Goal: Information Seeking & Learning: Find specific fact

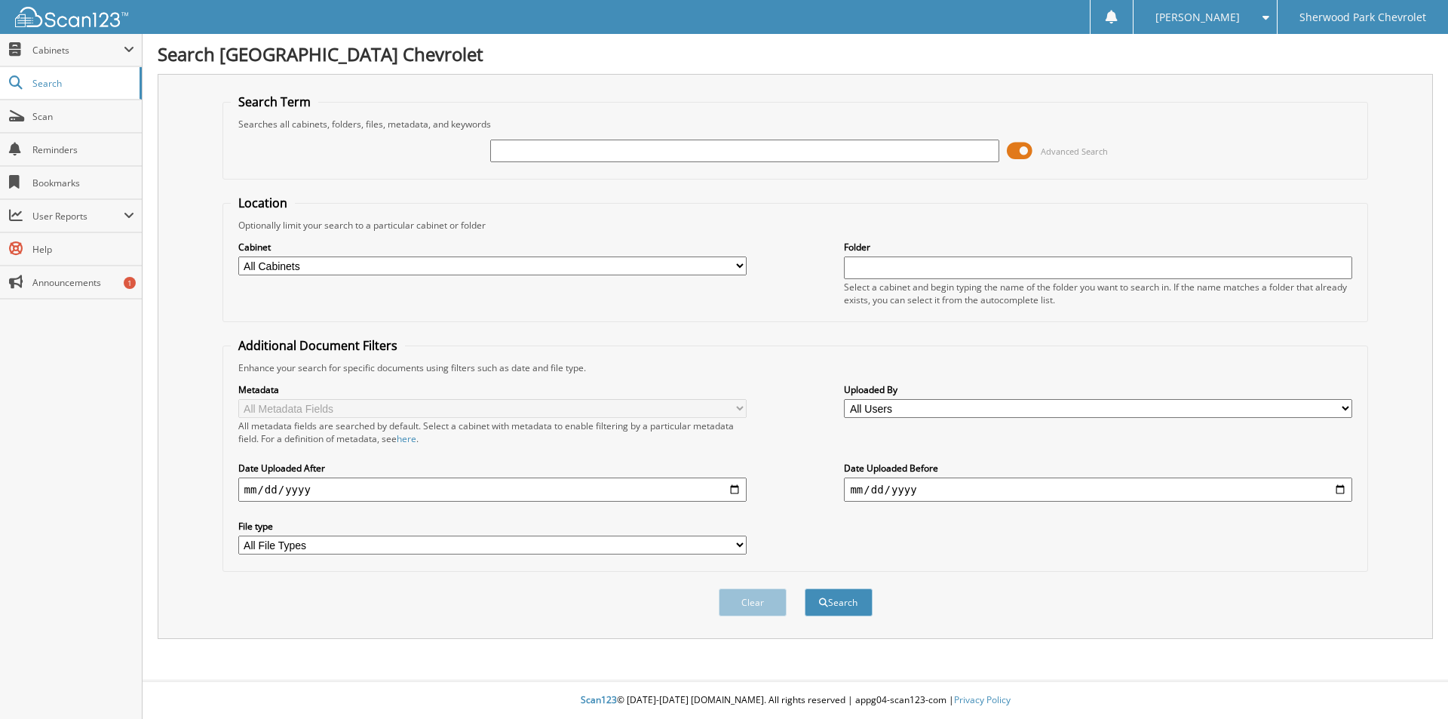
click at [535, 157] on input "text" at bounding box center [744, 151] width 508 height 23
paste input "MAKARUK"
type input "MAKARUK"
click at [805, 588] on button "Search" at bounding box center [839, 602] width 68 height 28
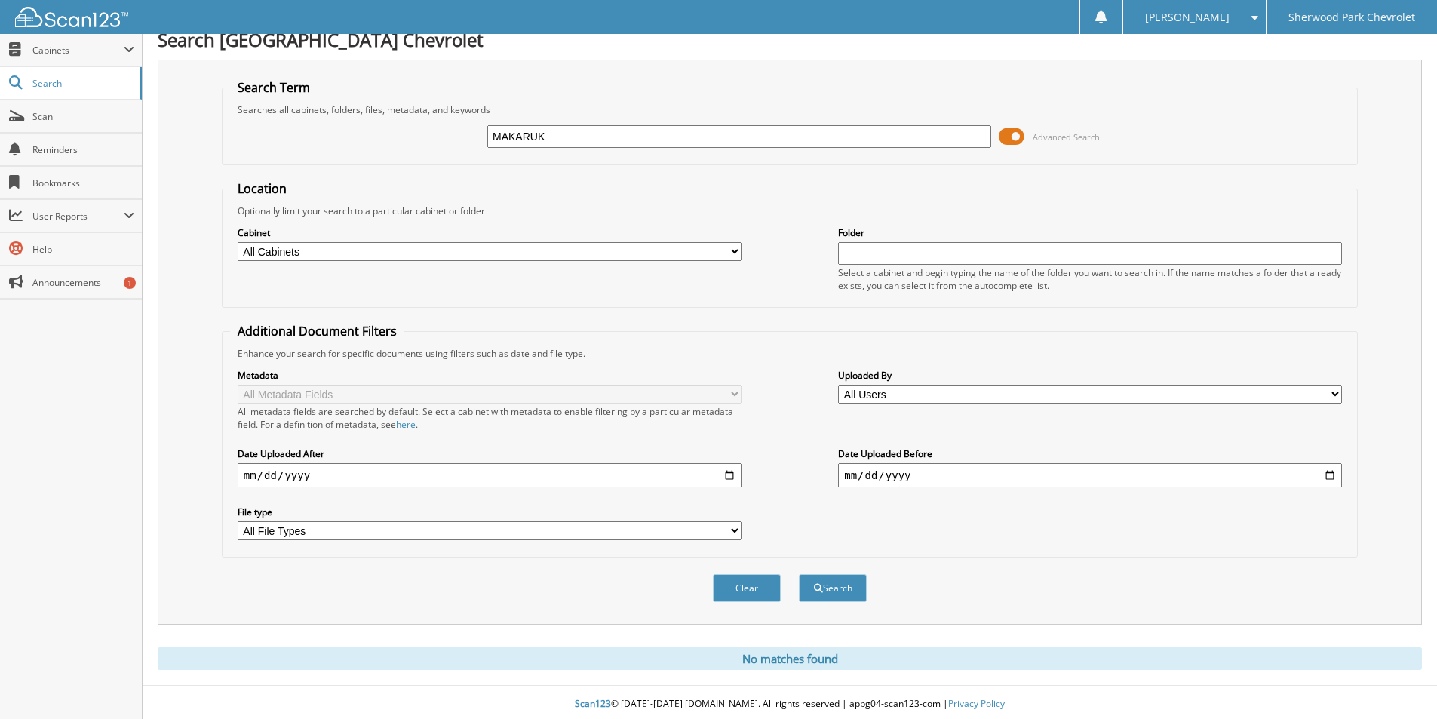
scroll to position [19, 0]
